Goal: Task Accomplishment & Management: Use online tool/utility

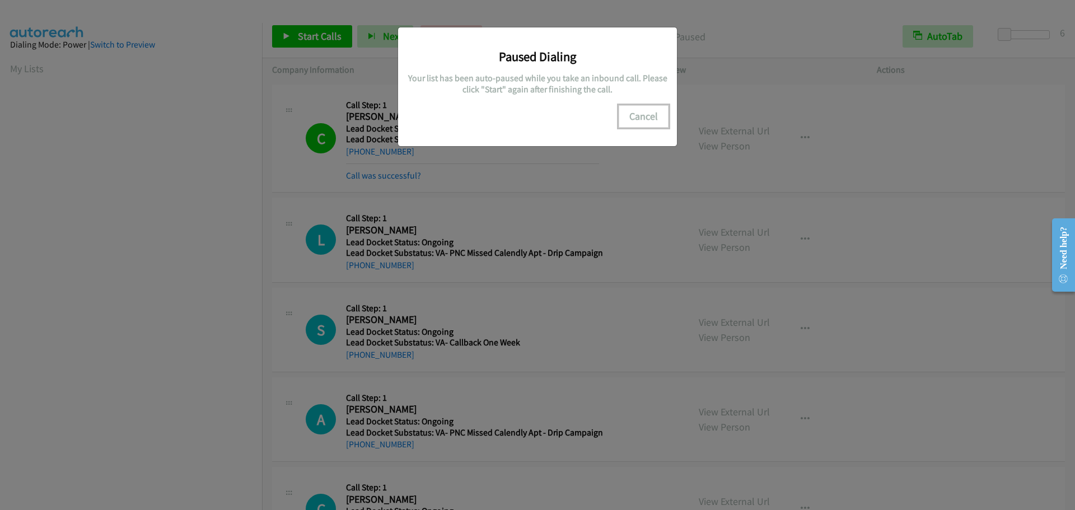
scroll to position [118, 0]
click at [654, 119] on button "Cancel" at bounding box center [644, 116] width 50 height 22
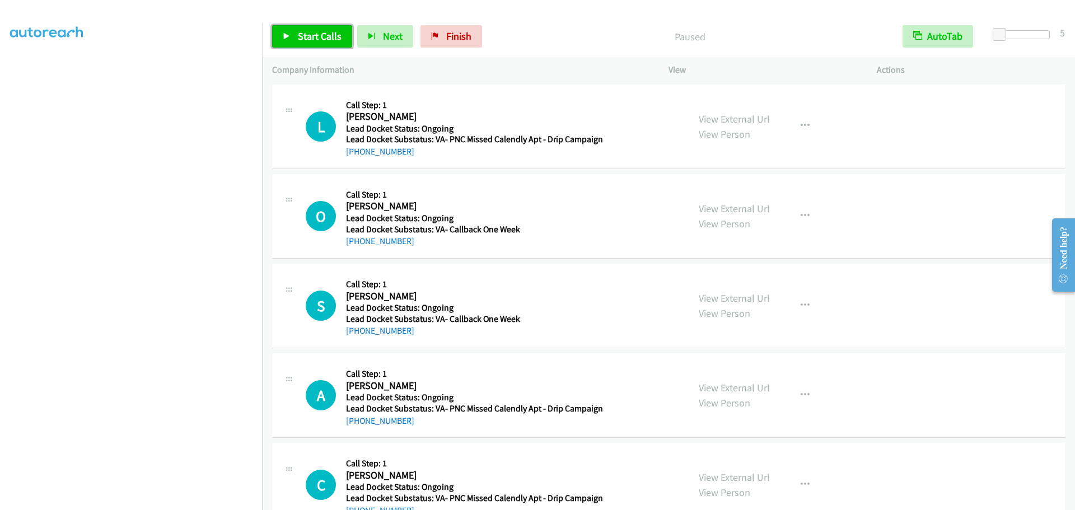
click at [311, 38] on span "Start Calls" at bounding box center [320, 36] width 44 height 13
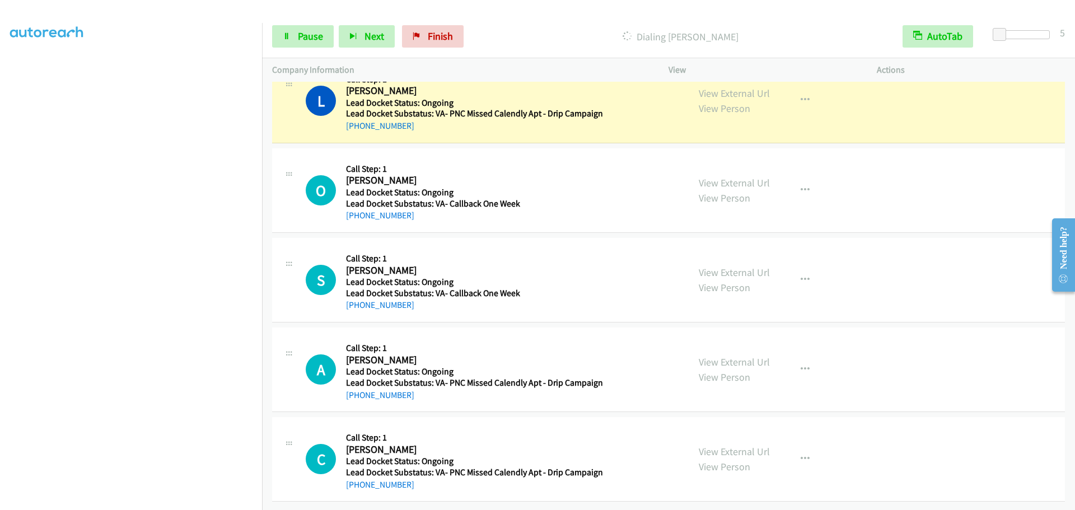
scroll to position [118, 0]
click at [306, 44] on link "Pause" at bounding box center [303, 36] width 62 height 22
